Goal: Information Seeking & Learning: Check status

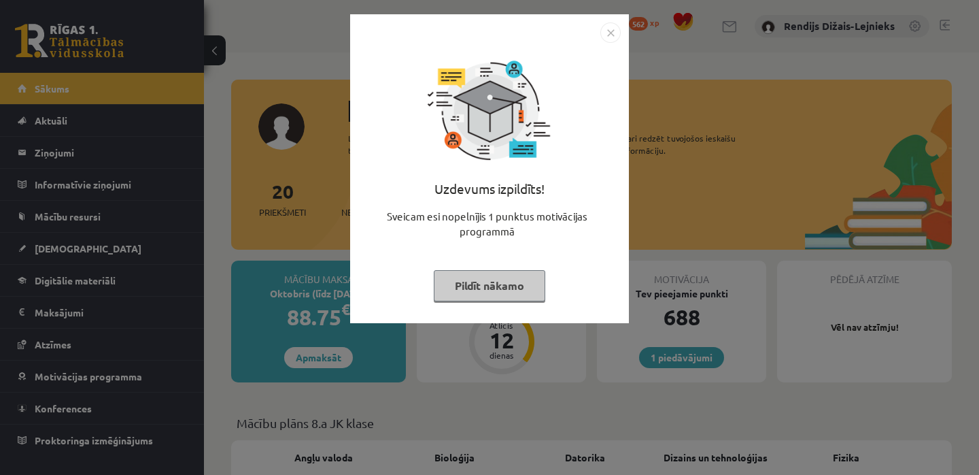
click at [474, 290] on button "Pildīt nākamo" at bounding box center [490, 285] width 112 height 31
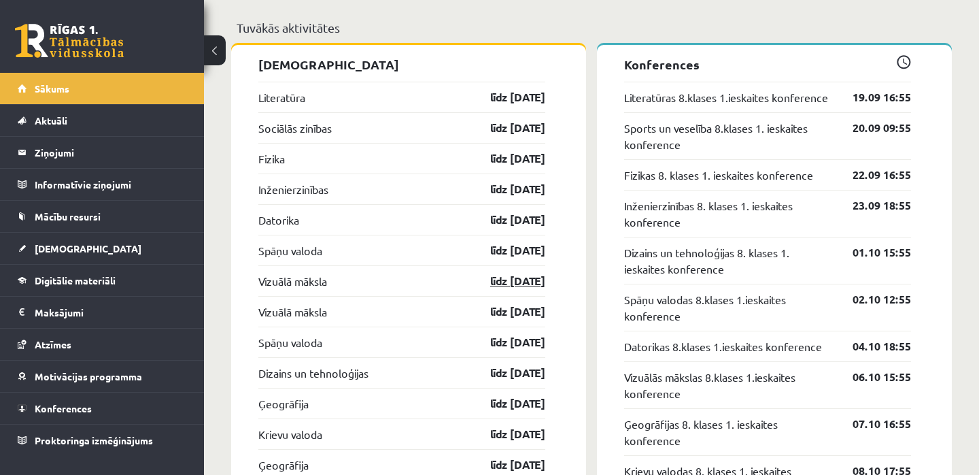
scroll to position [1338, 0]
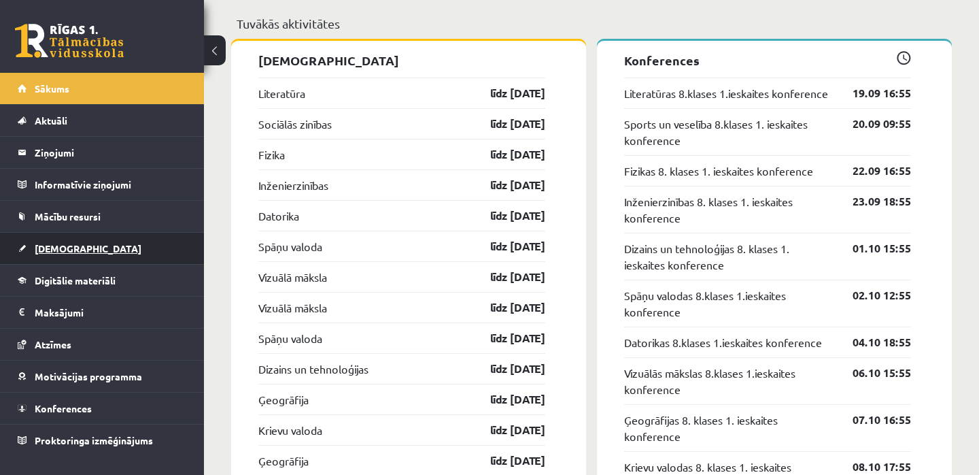
click at [51, 247] on span "[DEMOGRAPHIC_DATA]" at bounding box center [88, 248] width 107 height 12
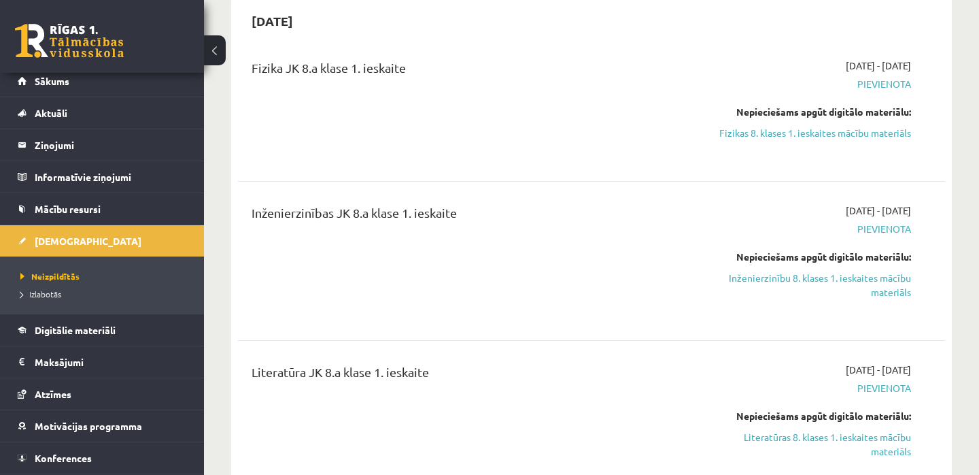
scroll to position [137, 0]
click at [58, 293] on span "Izlabotās" at bounding box center [40, 293] width 41 height 11
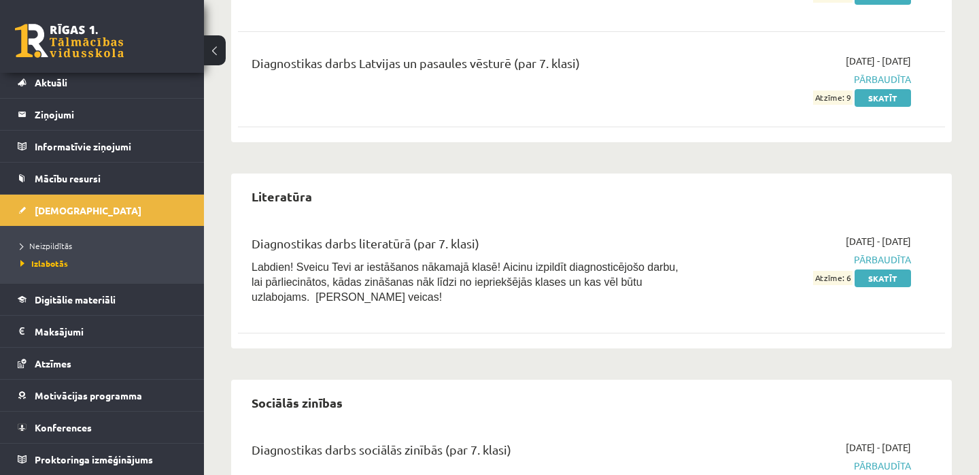
scroll to position [1292, 0]
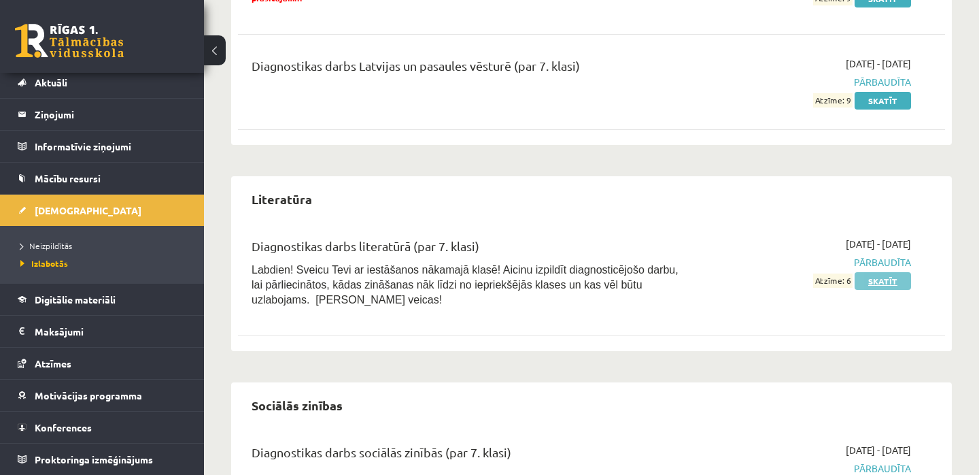
click at [882, 277] on link "Skatīt" at bounding box center [883, 281] width 56 height 18
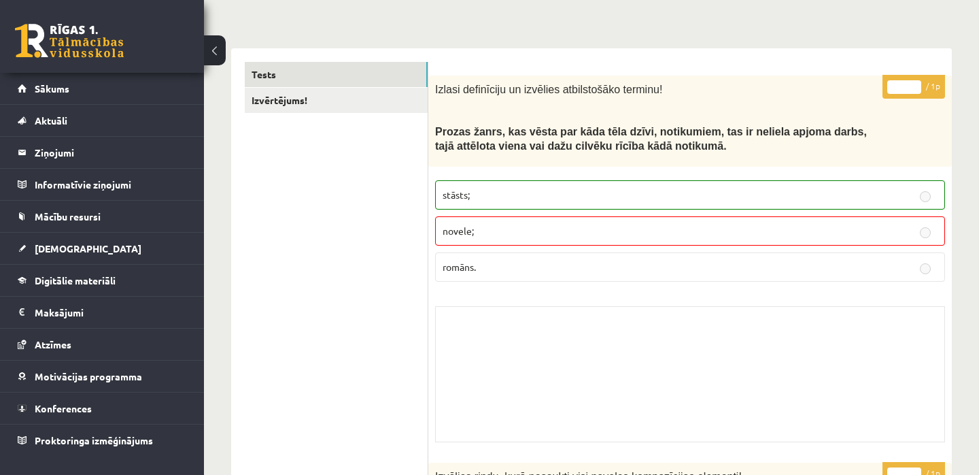
scroll to position [196, 0]
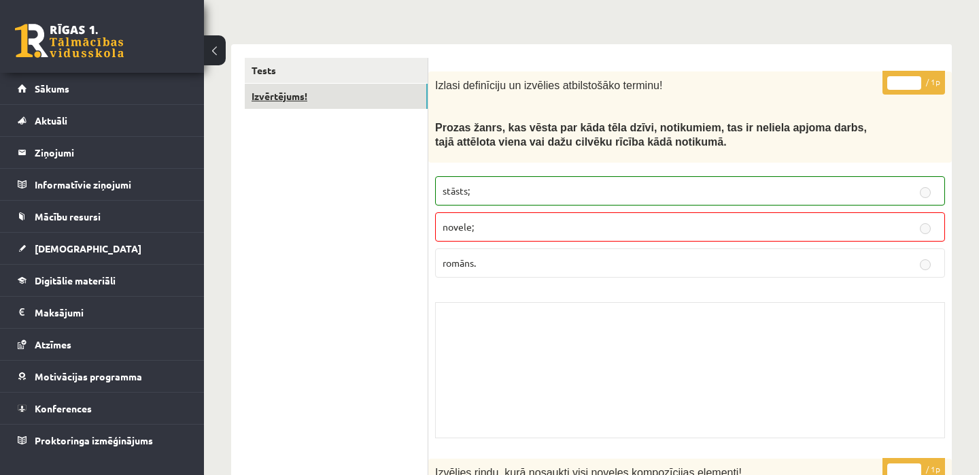
click at [288, 95] on link "Izvērtējums!" at bounding box center [336, 96] width 183 height 25
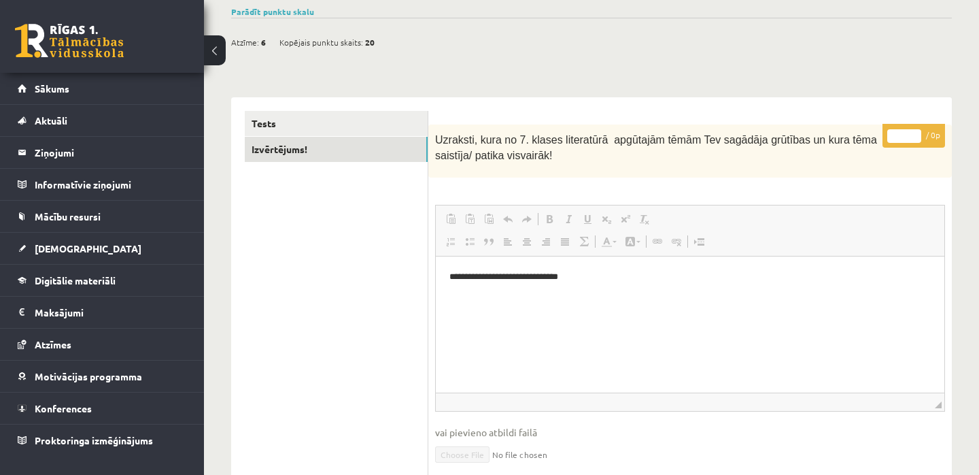
scroll to position [0, 0]
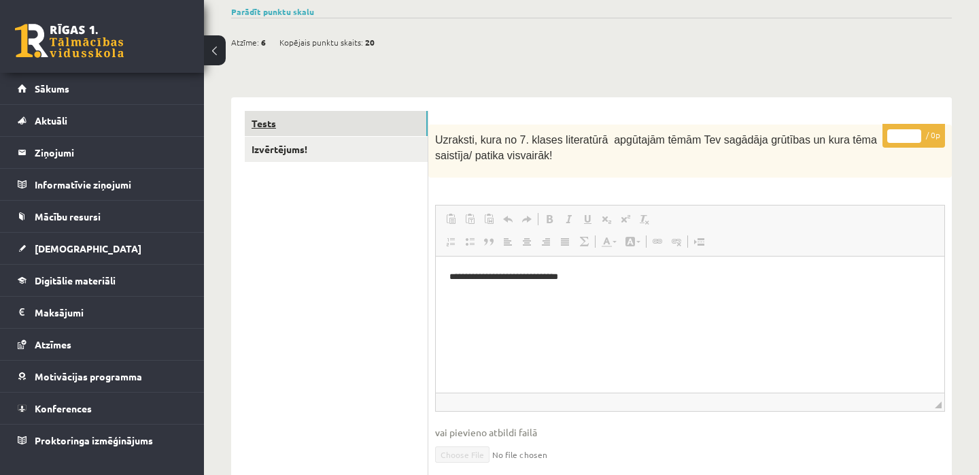
click at [267, 122] on link "Tests" at bounding box center [336, 123] width 183 height 25
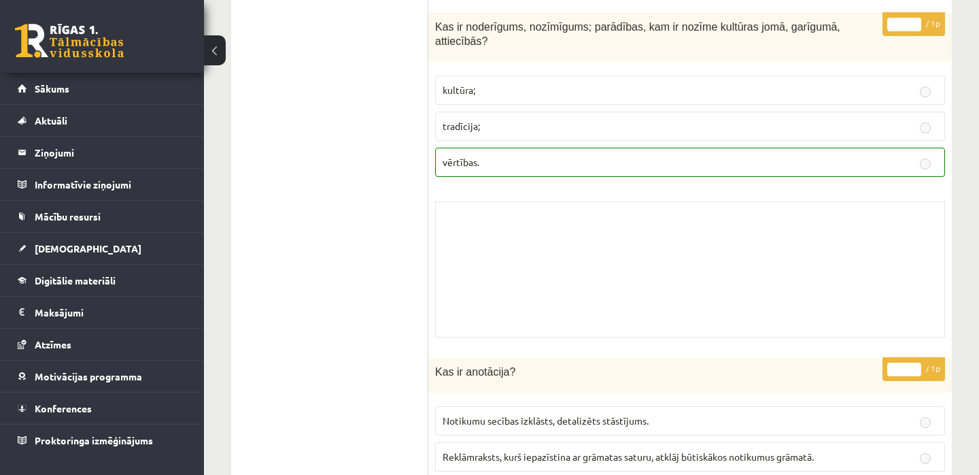
scroll to position [9618, 0]
click at [60, 87] on span "Sākums" at bounding box center [52, 88] width 35 height 12
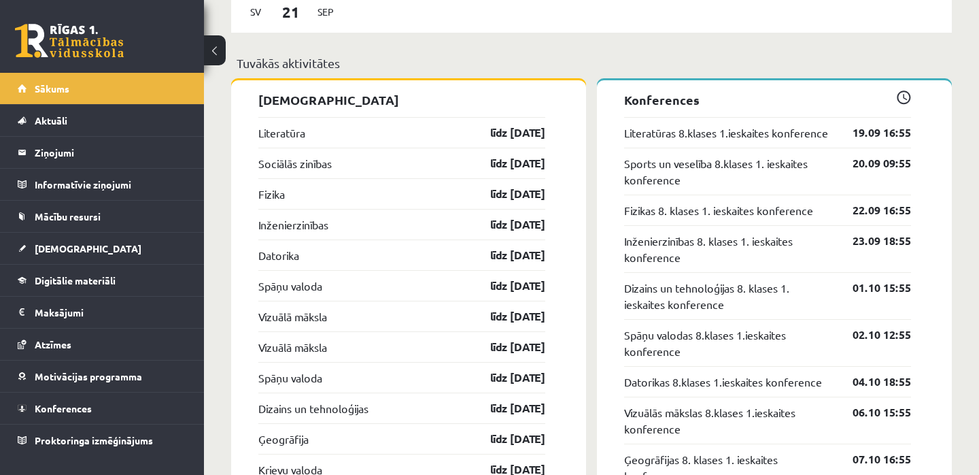
scroll to position [1291, 0]
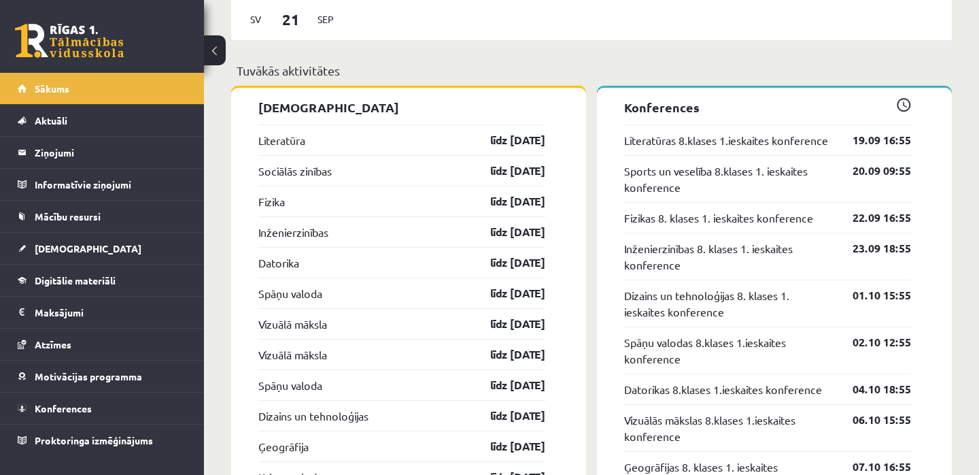
click at [288, 306] on div "Spāņu valoda līdz 15.10.25" at bounding box center [401, 292] width 287 height 31
click at [288, 296] on link "Spāņu valoda" at bounding box center [290, 293] width 64 height 16
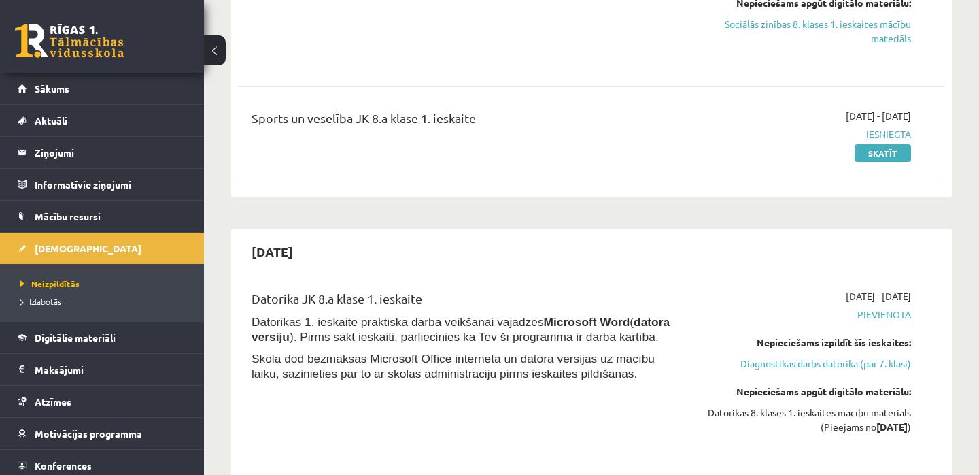
scroll to position [704, 0]
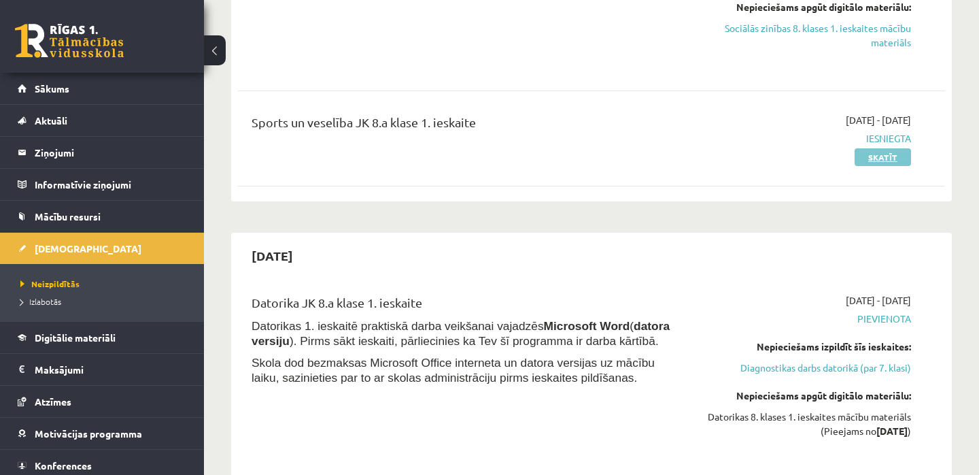
click at [872, 156] on link "Skatīt" at bounding box center [883, 157] width 56 height 18
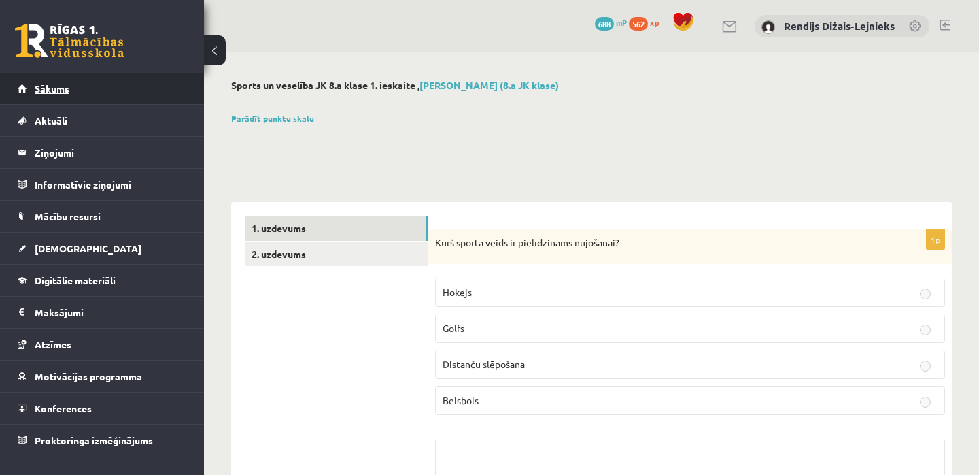
click at [56, 90] on span "Sākums" at bounding box center [52, 88] width 35 height 12
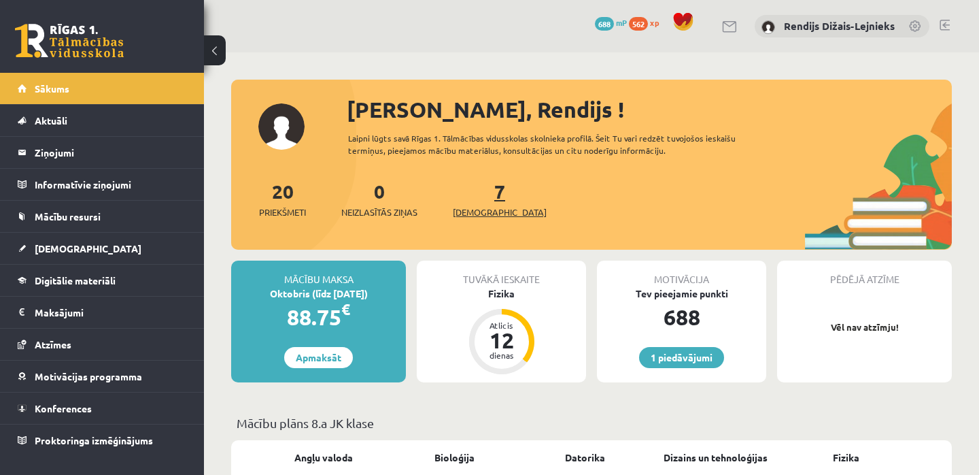
click at [478, 194] on link "7 Ieskaites" at bounding box center [500, 199] width 94 height 40
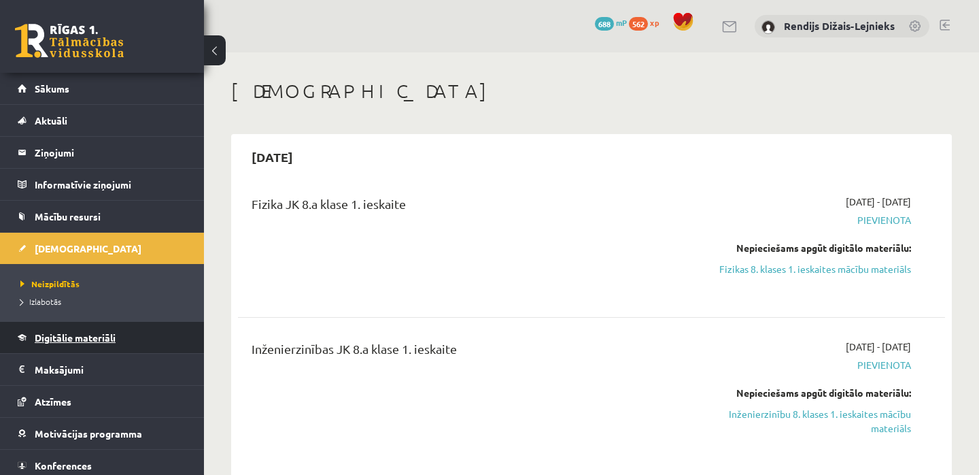
click at [65, 337] on span "Digitālie materiāli" at bounding box center [75, 337] width 81 height 12
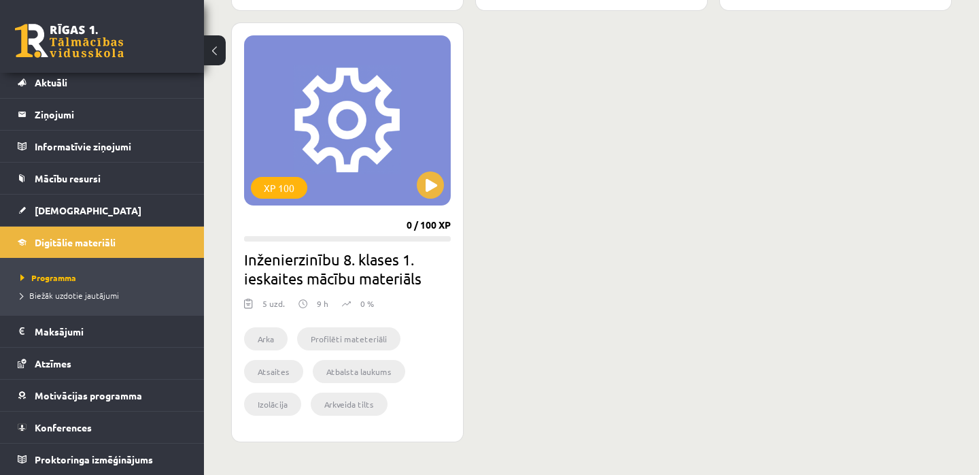
scroll to position [1129, 0]
